Goal: Check status

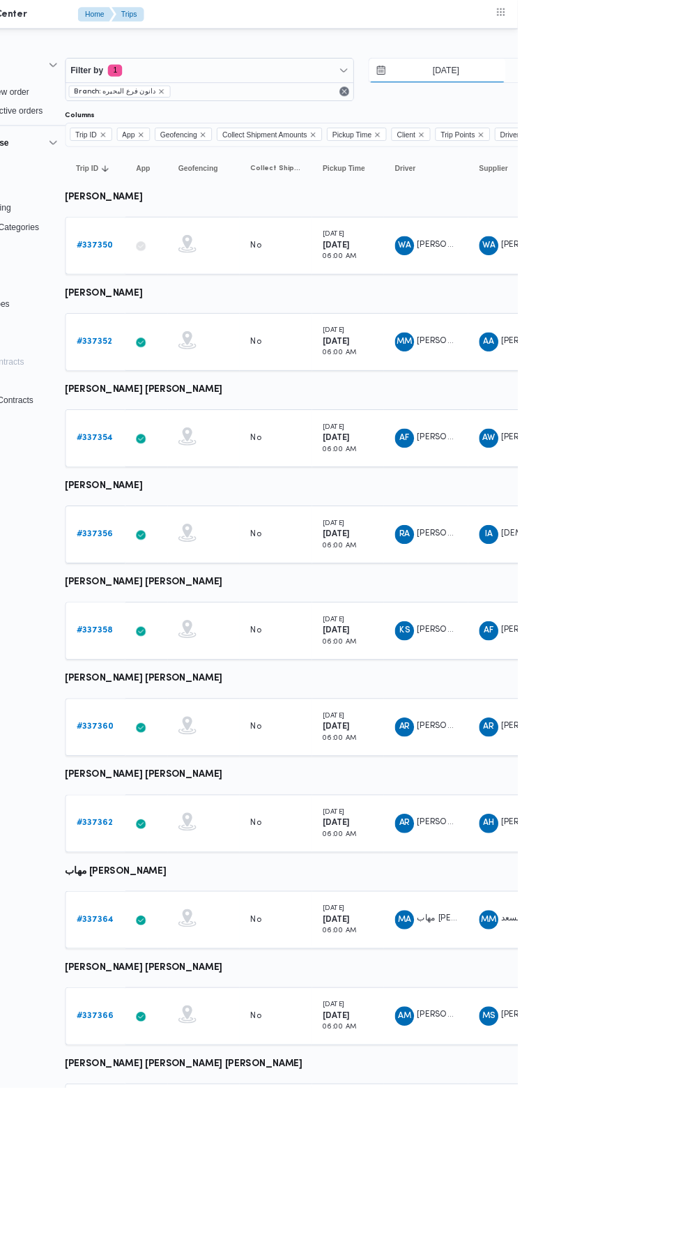
click at [603, 82] on input "[DATE]" at bounding box center [590, 82] width 158 height 28
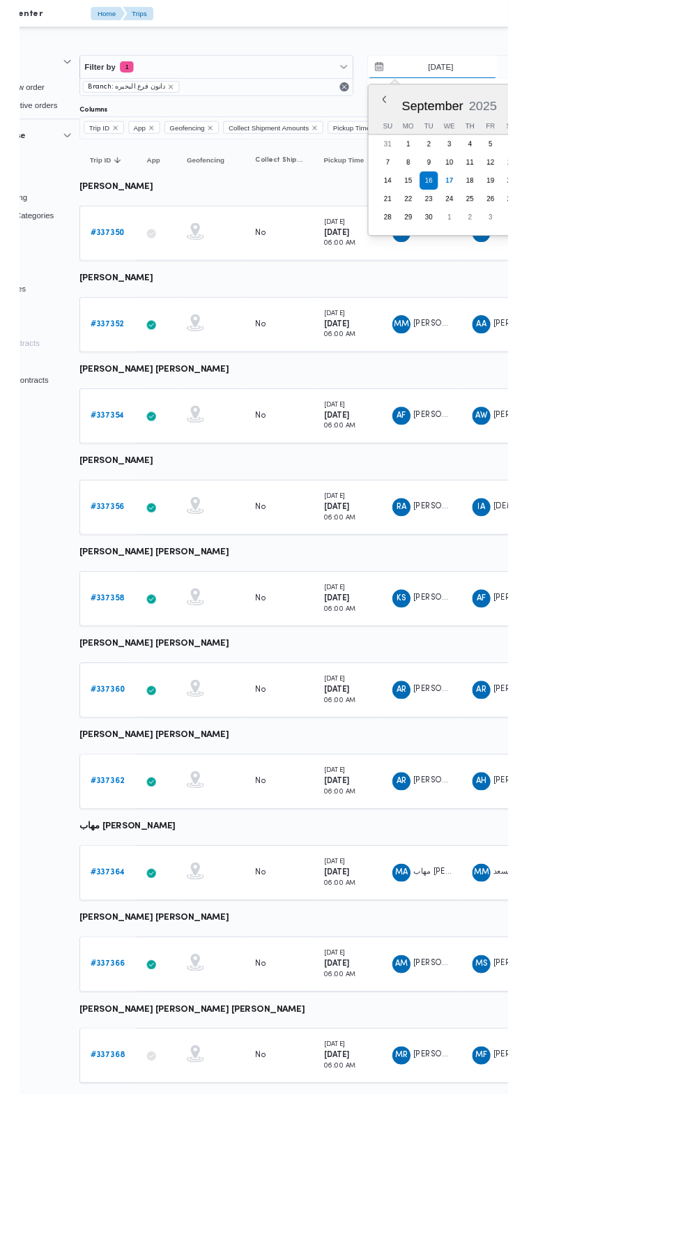
scroll to position [0, 22]
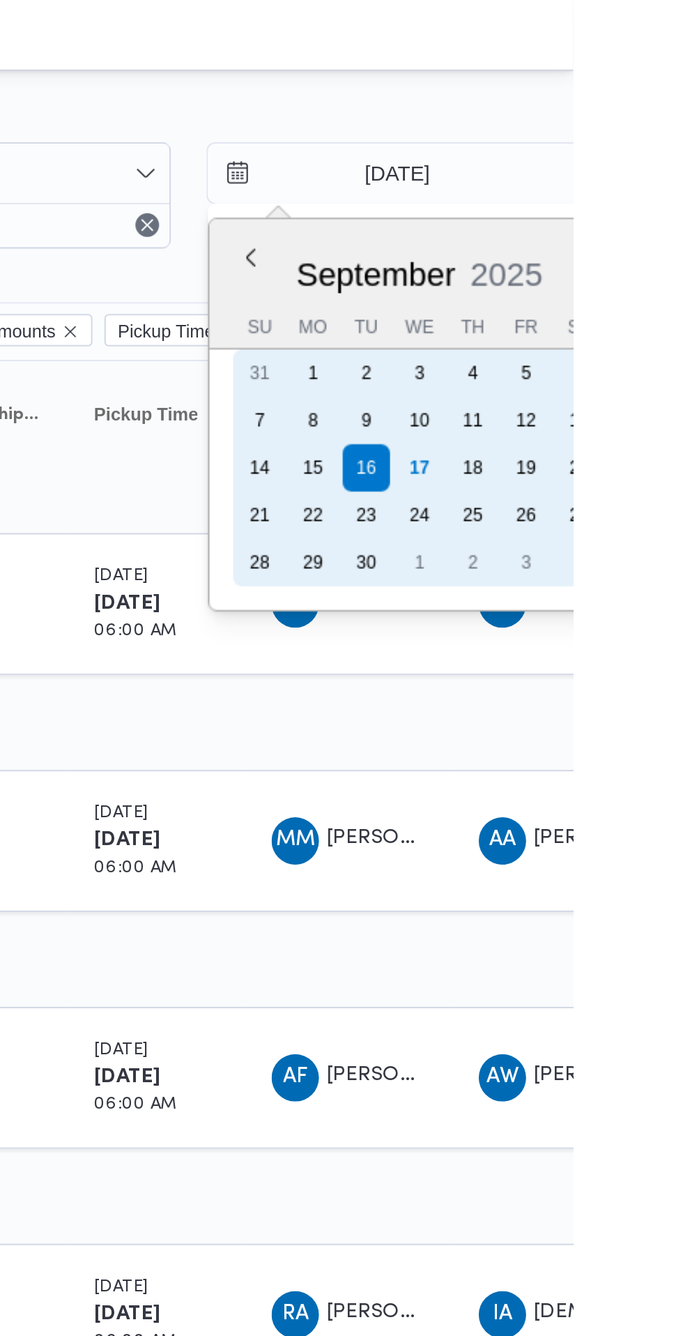
click at [607, 216] on div "17" at bounding box center [611, 220] width 22 height 22
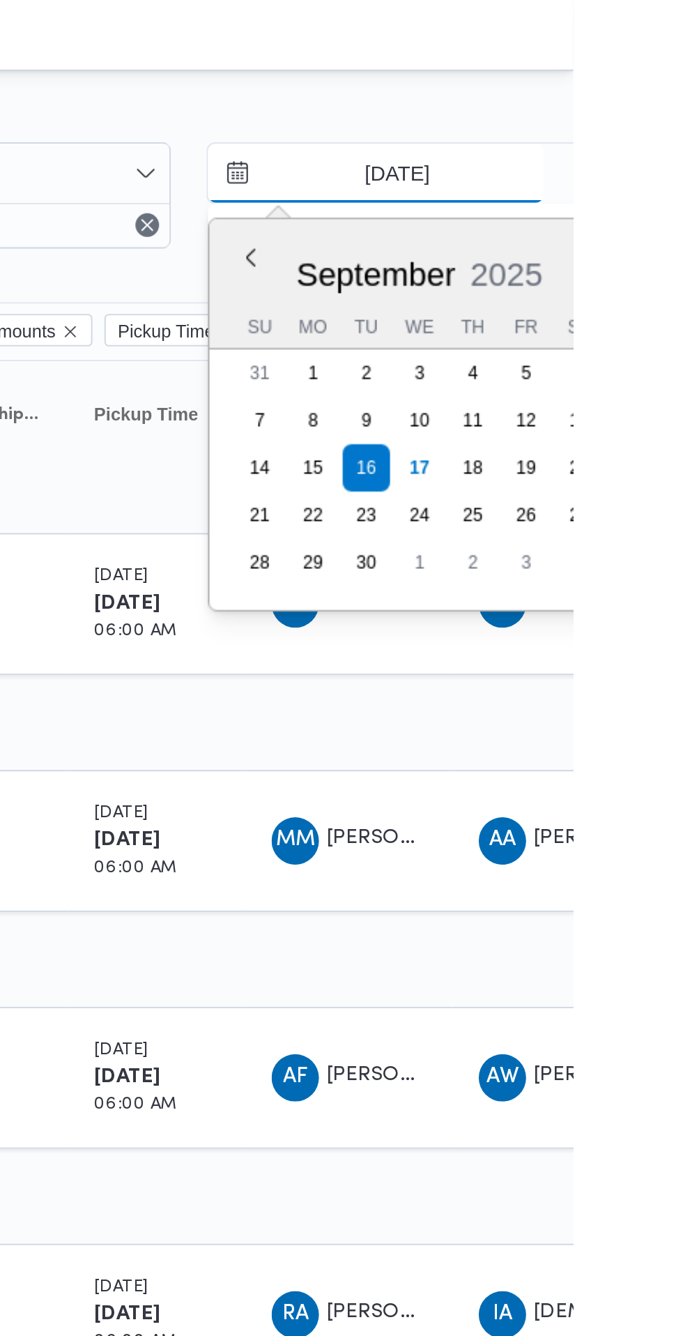
type input "[DATE]"
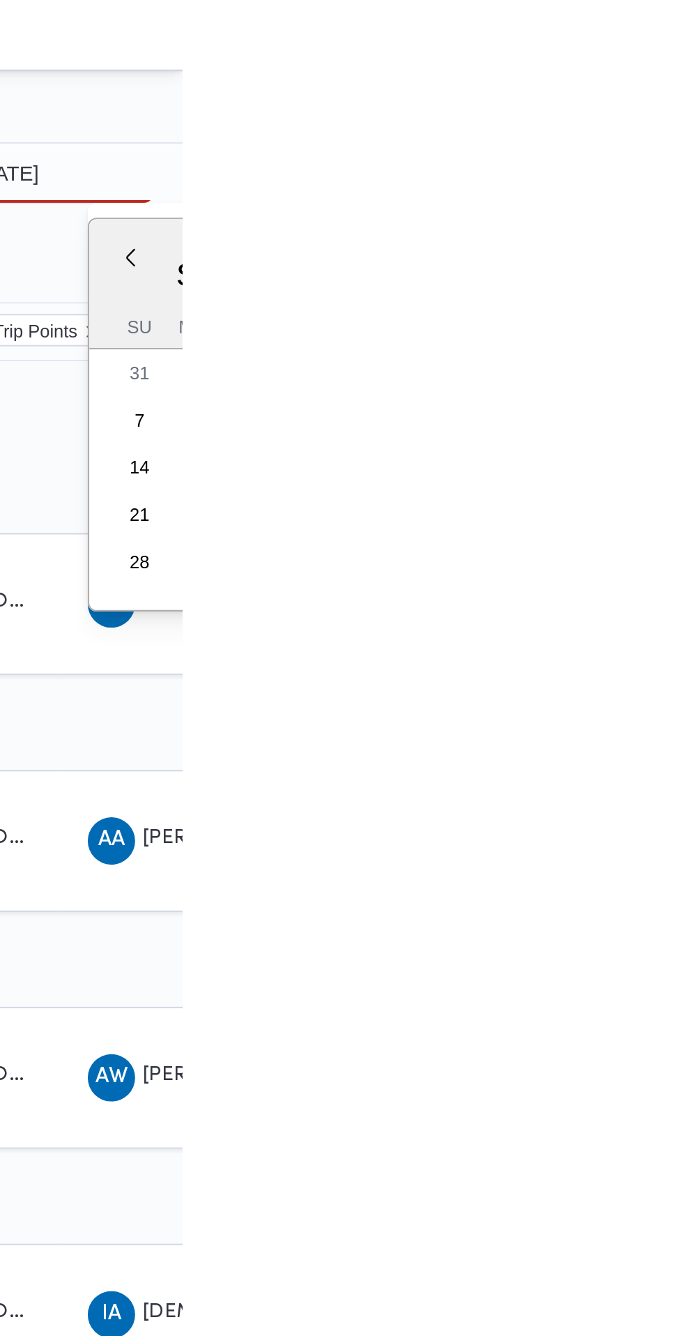
type input "[DATE]"
